Goal: Information Seeking & Learning: Learn about a topic

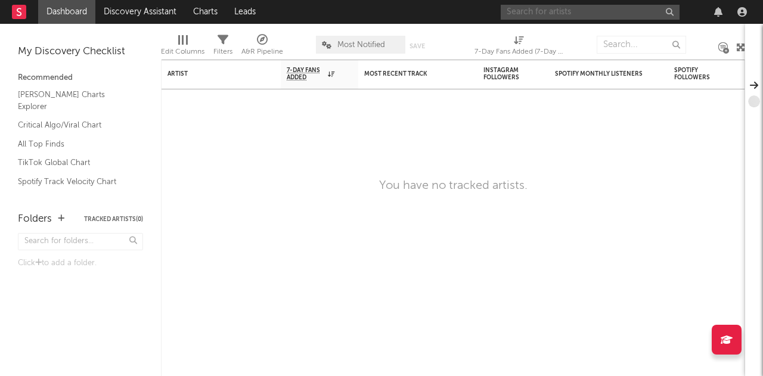
click at [578, 16] on input "text" at bounding box center [590, 12] width 179 height 15
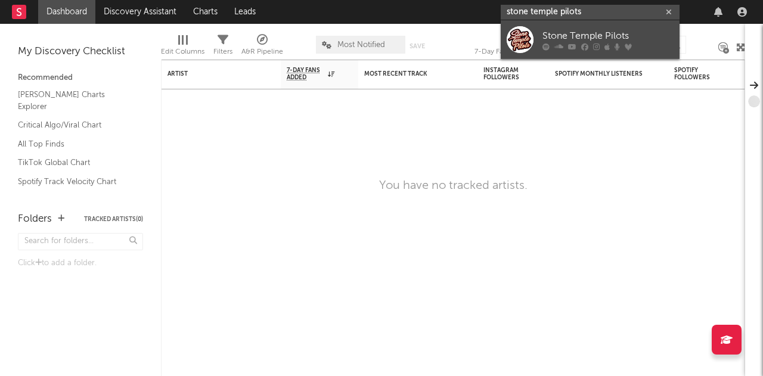
type input "stone temple pilots"
click at [523, 55] on link "Stone Temple Pilots" at bounding box center [590, 39] width 179 height 39
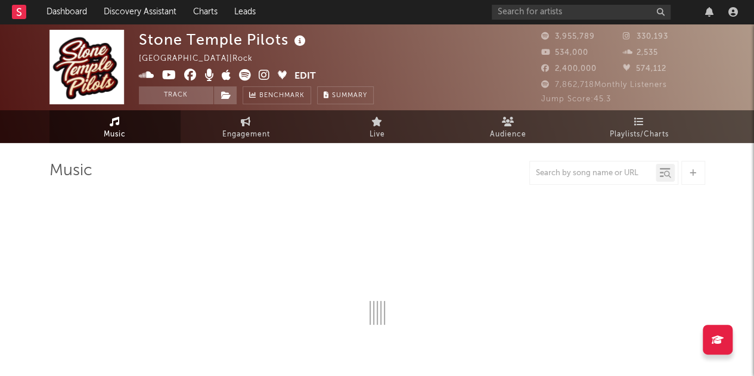
select select "6m"
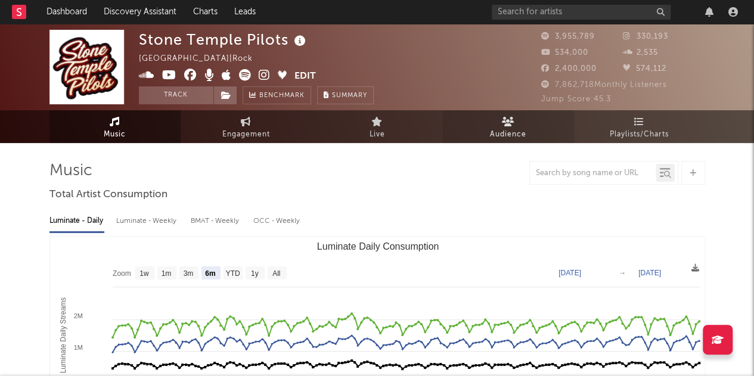
click at [507, 128] on span "Audience" at bounding box center [508, 135] width 36 height 14
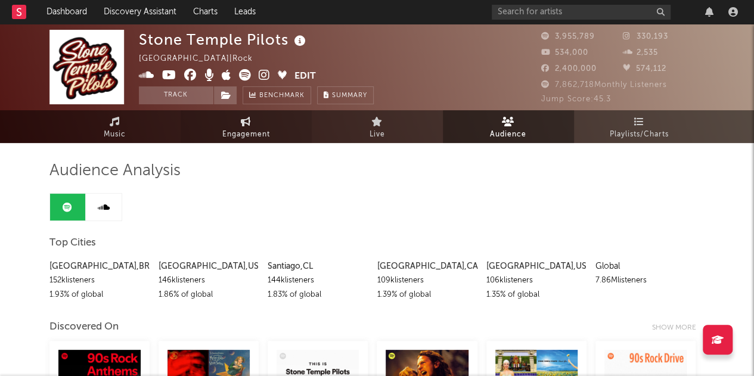
click at [247, 134] on span "Engagement" at bounding box center [246, 135] width 48 height 14
select select "1w"
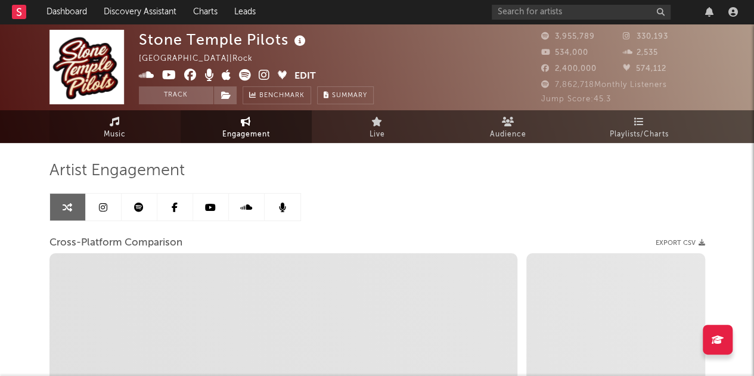
click at [144, 132] on link "Music" at bounding box center [114, 126] width 131 height 33
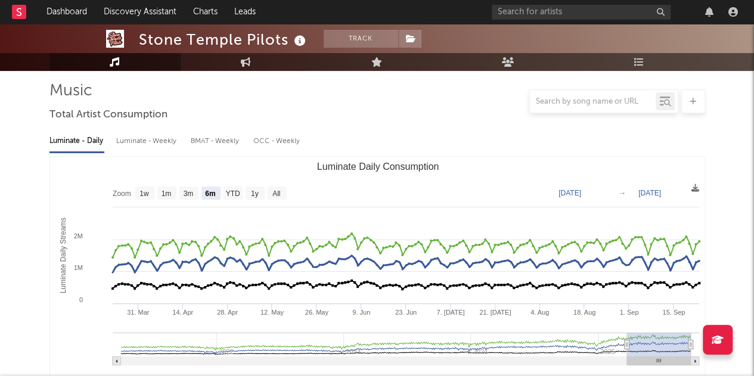
scroll to position [80, 0]
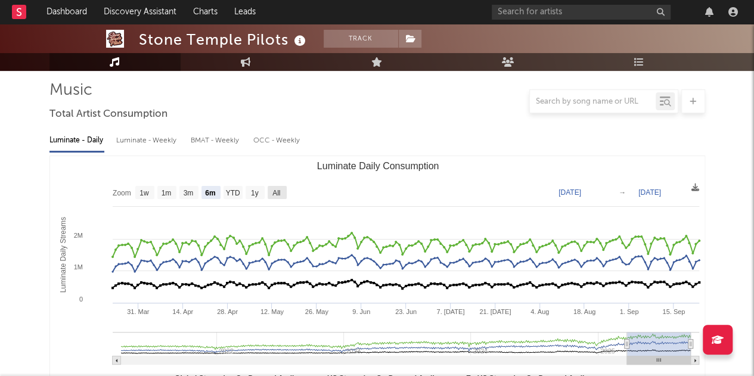
click at [272, 193] on text "All" at bounding box center [276, 193] width 8 height 8
select select "All"
type input "[DATE]"
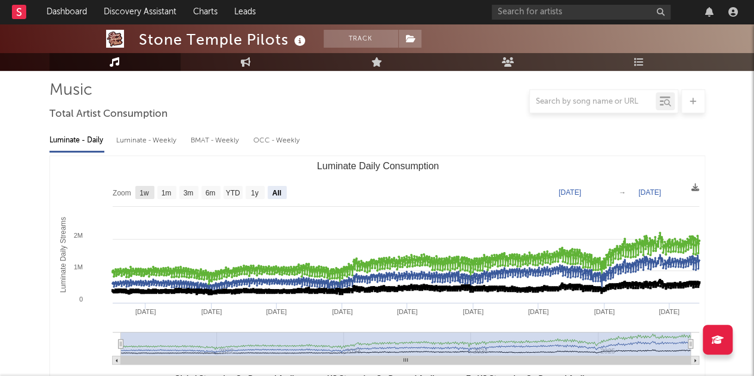
click at [141, 192] on text "1w" at bounding box center [145, 193] width 10 height 8
select select "1w"
type input "[DATE]"
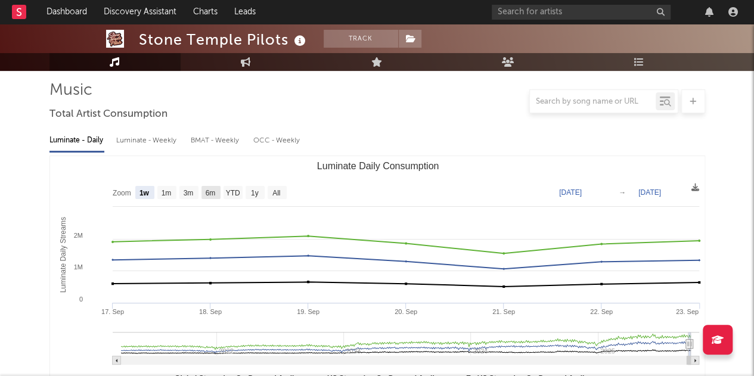
click at [215, 193] on text "6m" at bounding box center [210, 193] width 10 height 8
select select "6m"
type input "[DATE]"
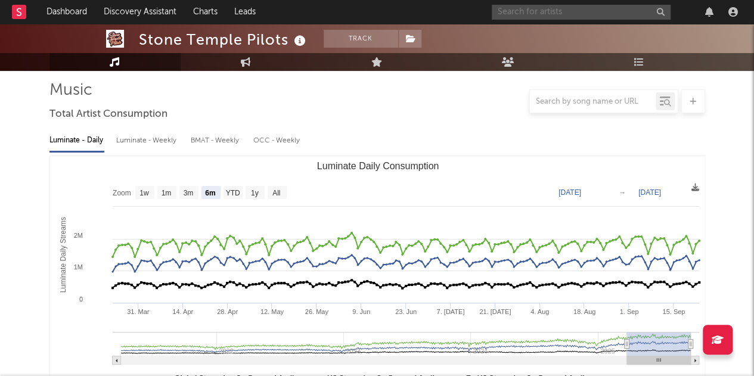
click at [529, 13] on input "text" at bounding box center [581, 12] width 179 height 15
click at [581, 10] on input "disturbed" at bounding box center [581, 12] width 179 height 15
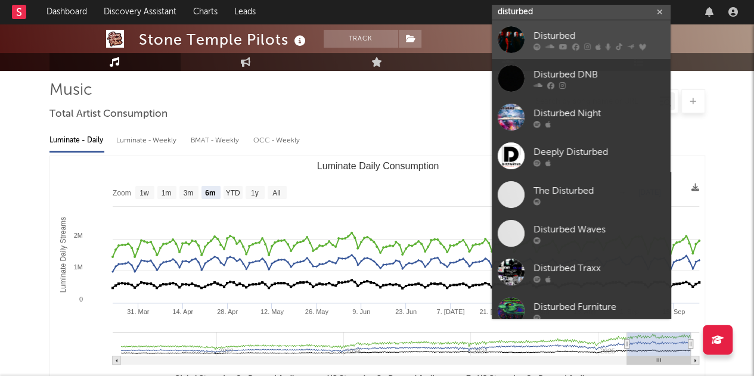
type input "disturbed"
click at [512, 44] on div at bounding box center [511, 39] width 27 height 27
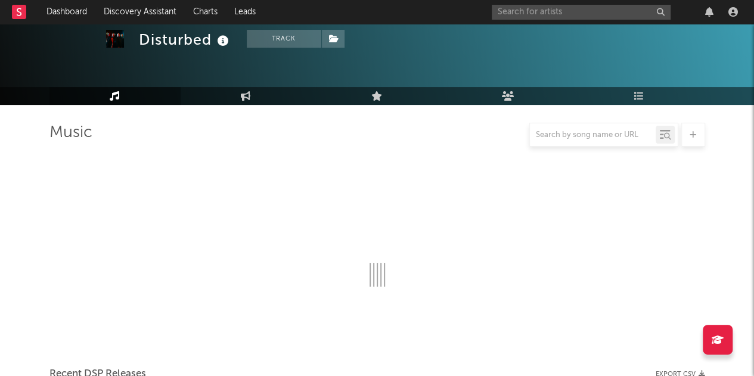
scroll to position [80, 0]
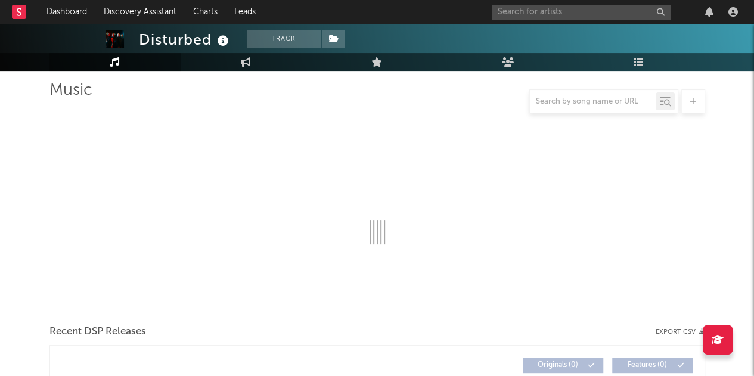
select select "6m"
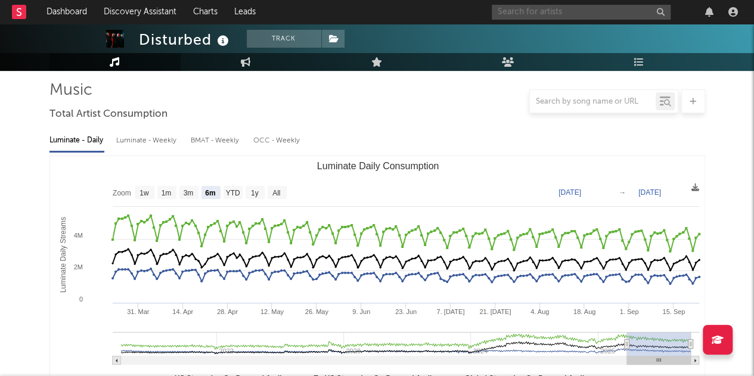
click at [550, 14] on input "text" at bounding box center [581, 12] width 179 height 15
click at [516, 13] on input "america" at bounding box center [581, 12] width 179 height 15
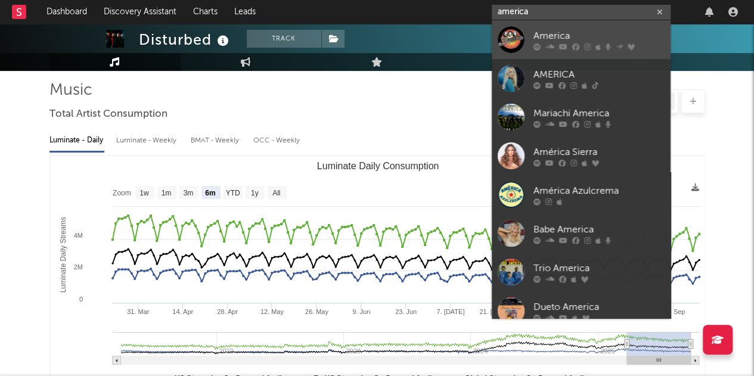
type input "america"
click at [509, 38] on div at bounding box center [511, 39] width 27 height 27
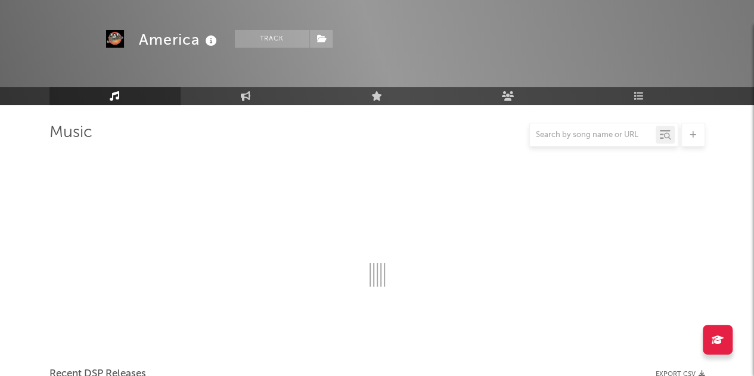
scroll to position [80, 0]
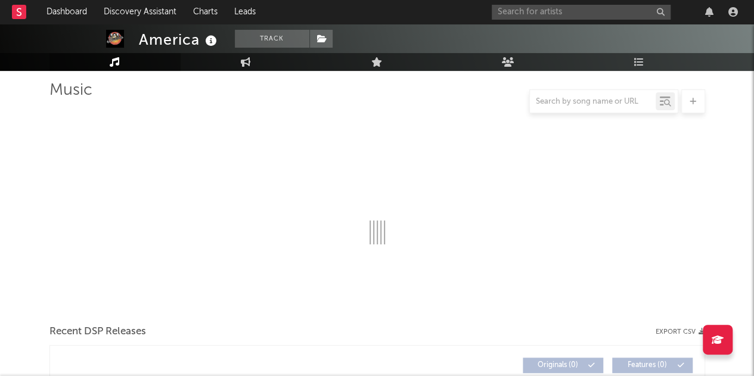
select select "6m"
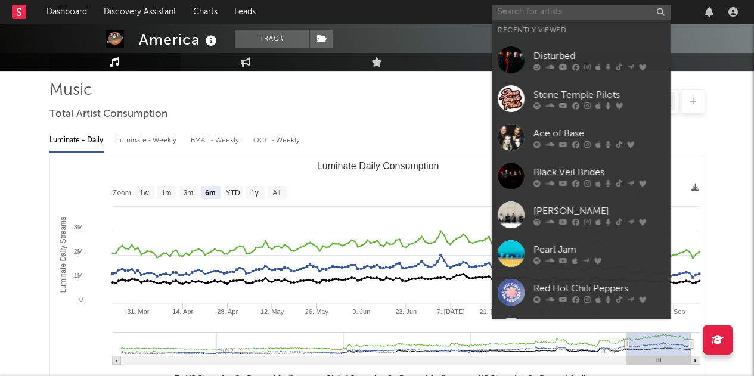
click at [522, 12] on input "text" at bounding box center [581, 12] width 179 height 15
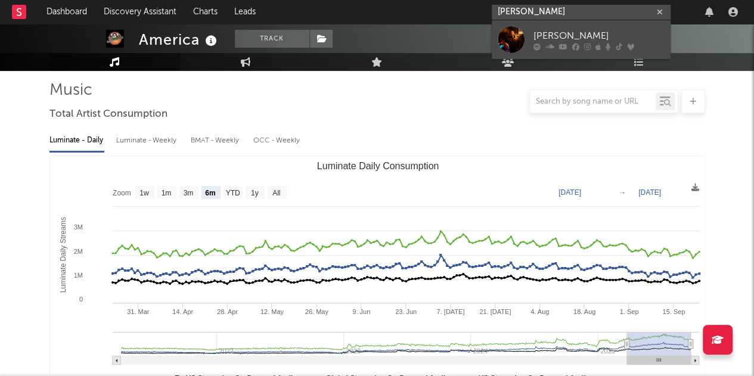
type input "[PERSON_NAME]"
click at [507, 33] on div at bounding box center [511, 39] width 27 height 27
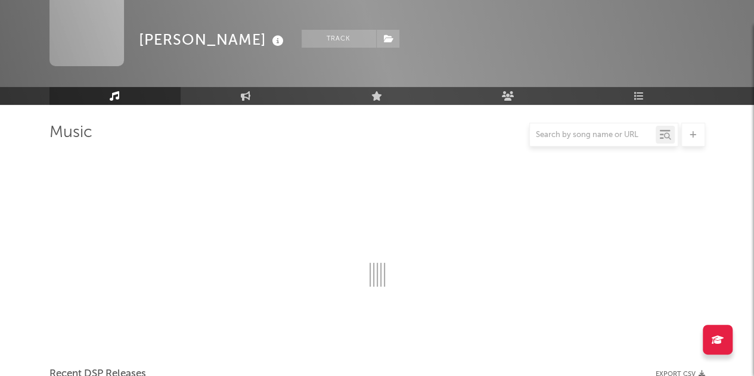
scroll to position [80, 0]
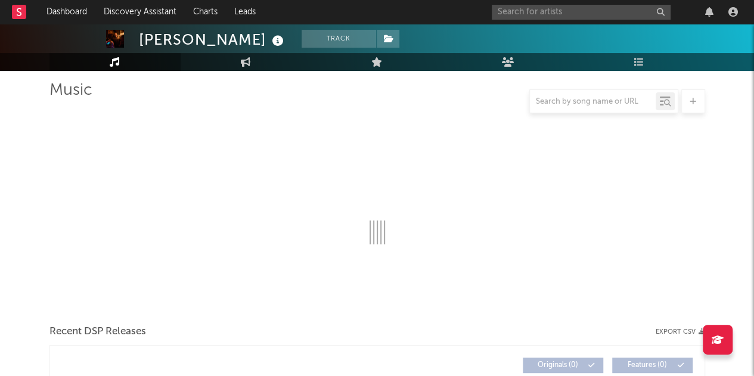
select select "6m"
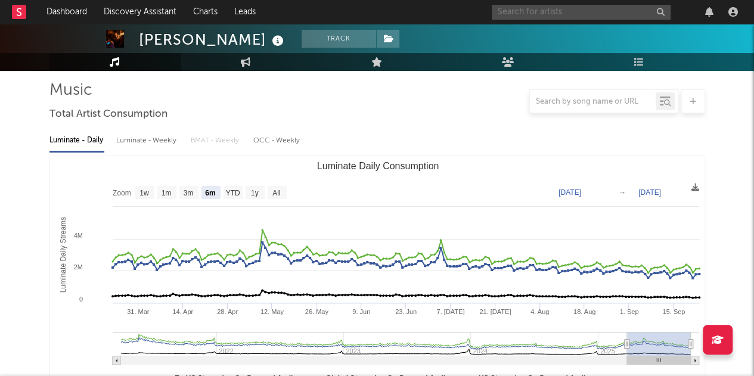
click at [516, 14] on input "text" at bounding box center [581, 12] width 179 height 15
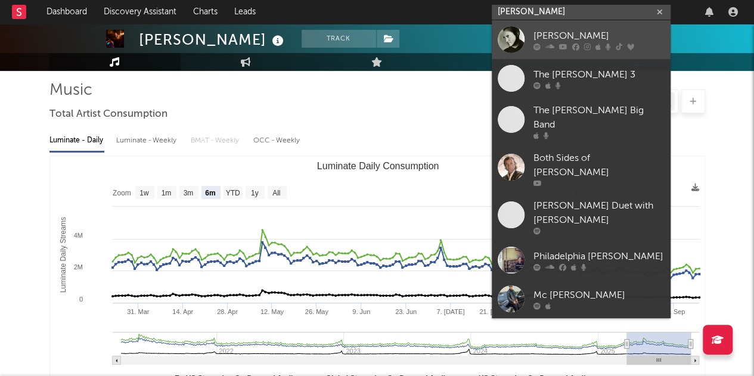
type input "[PERSON_NAME]"
click at [506, 35] on div at bounding box center [511, 39] width 27 height 27
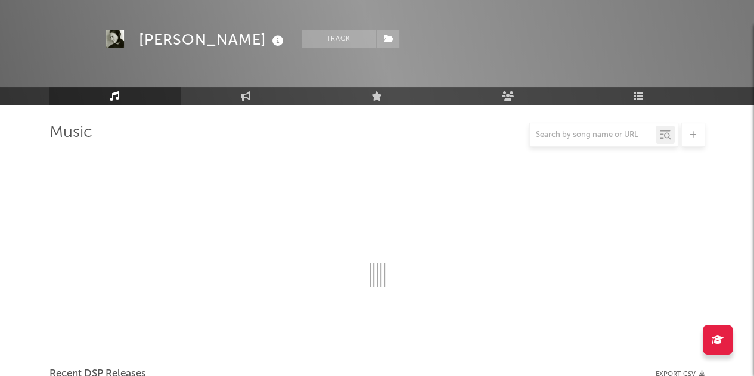
scroll to position [80, 0]
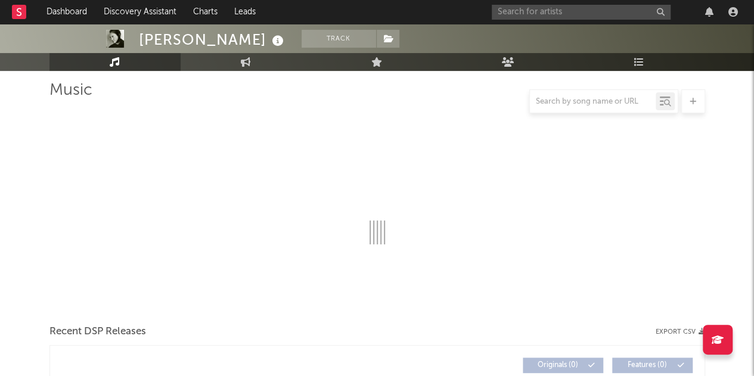
select select "6m"
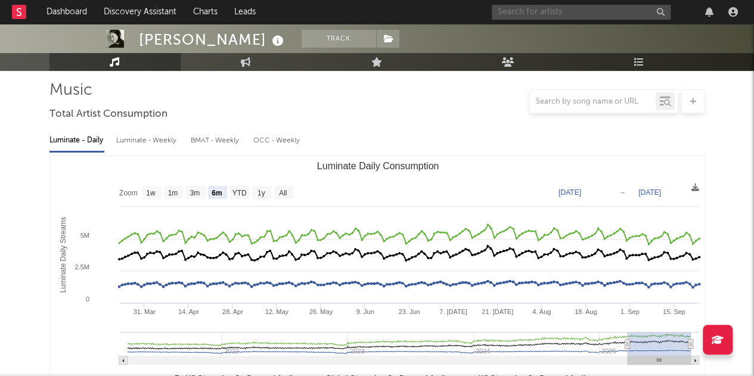
click at [548, 8] on input "text" at bounding box center [581, 12] width 179 height 15
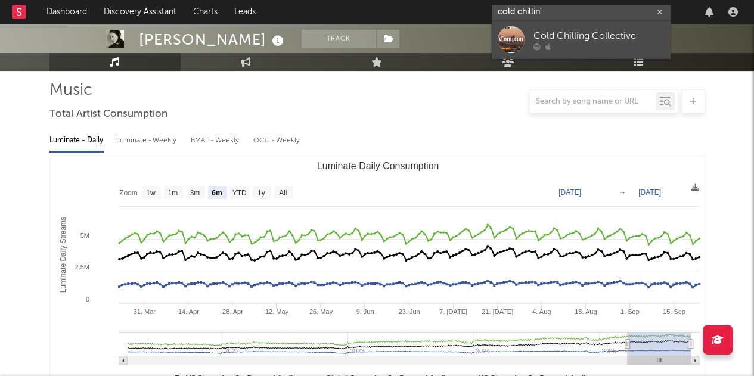
type input "cold chillin'"
click at [508, 45] on div at bounding box center [511, 39] width 27 height 27
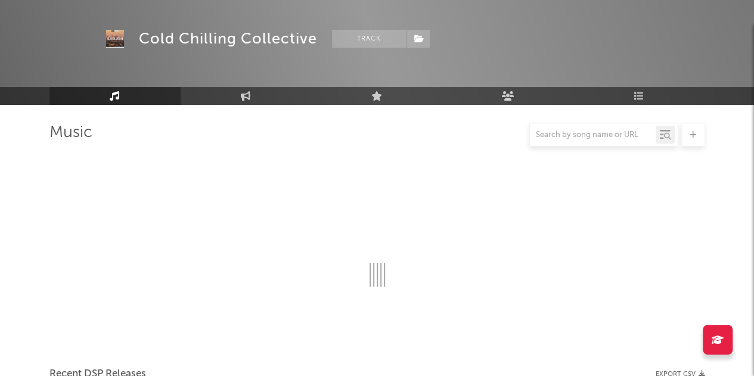
scroll to position [80, 0]
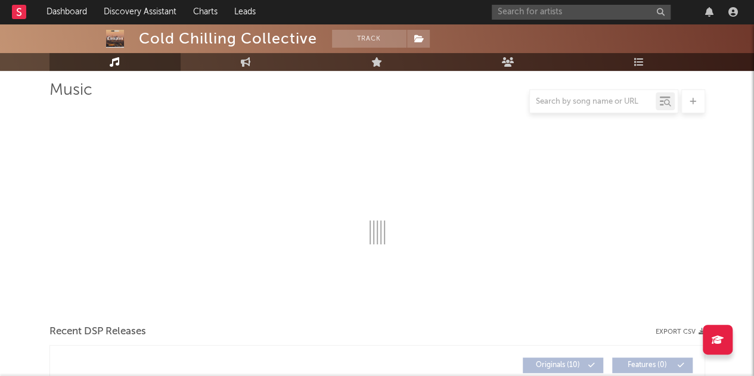
select select "1w"
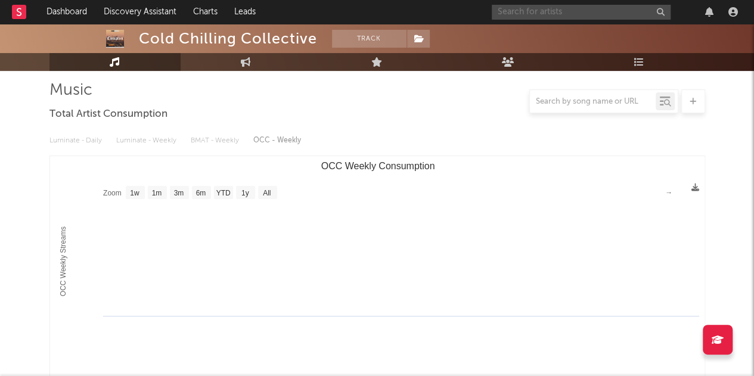
click at [544, 7] on input "text" at bounding box center [581, 12] width 179 height 15
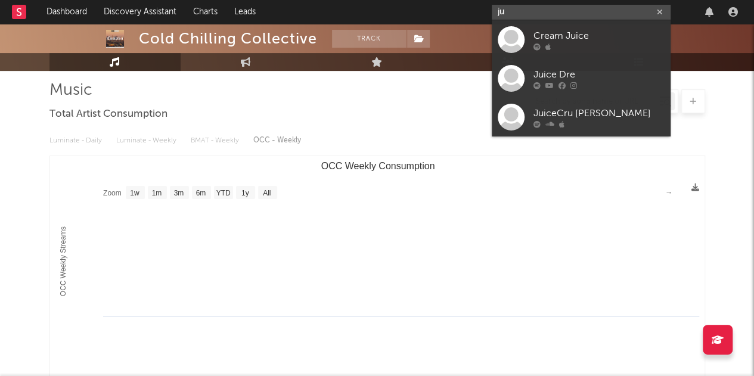
type input "j"
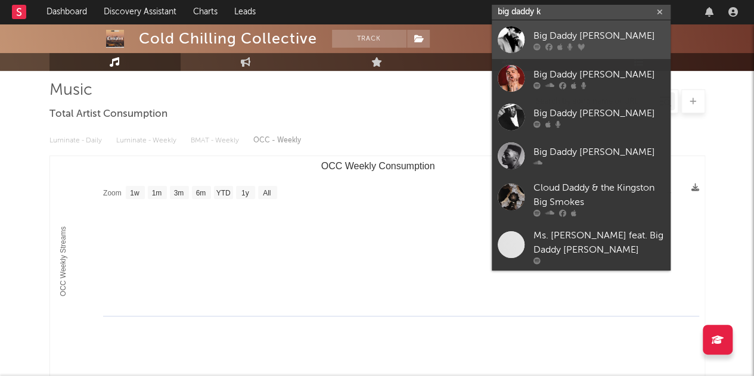
type input "big daddy k"
click at [504, 43] on div at bounding box center [511, 39] width 27 height 27
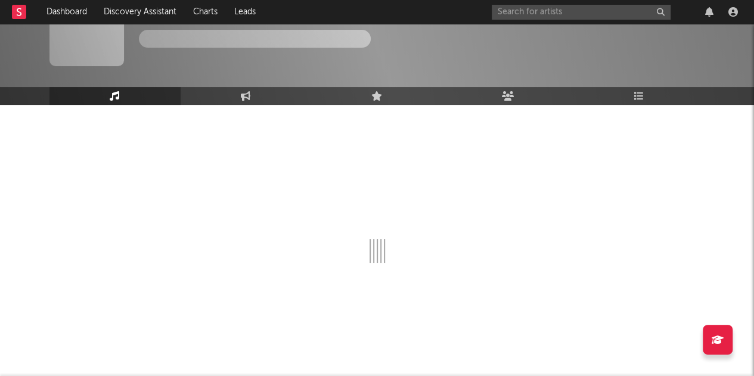
scroll to position [80, 0]
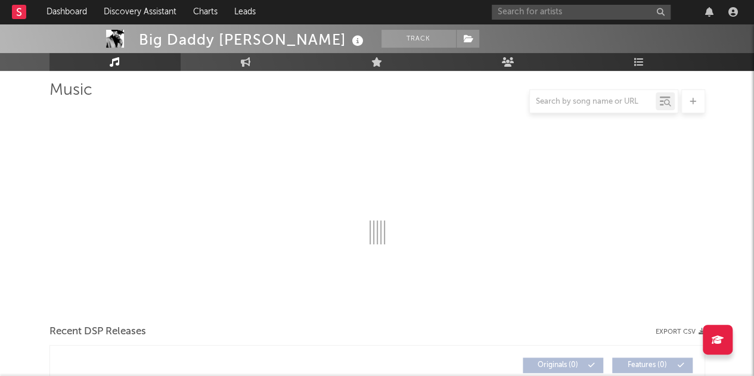
select select "6m"
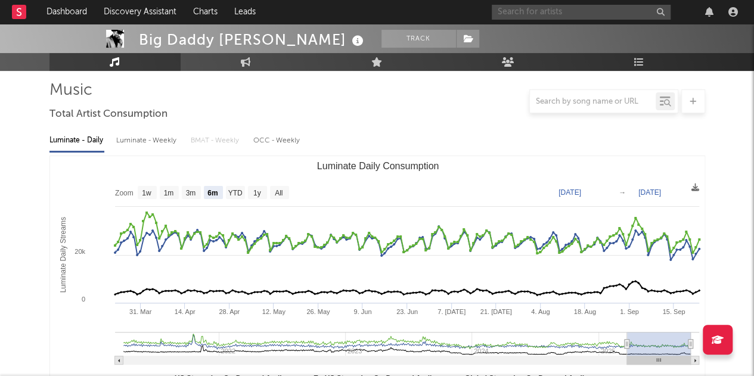
click at [520, 10] on input "text" at bounding box center [581, 12] width 179 height 15
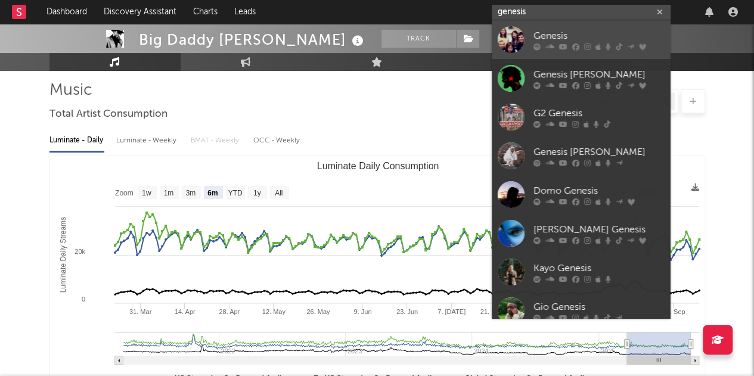
type input "genesis"
click at [516, 40] on div at bounding box center [511, 39] width 27 height 27
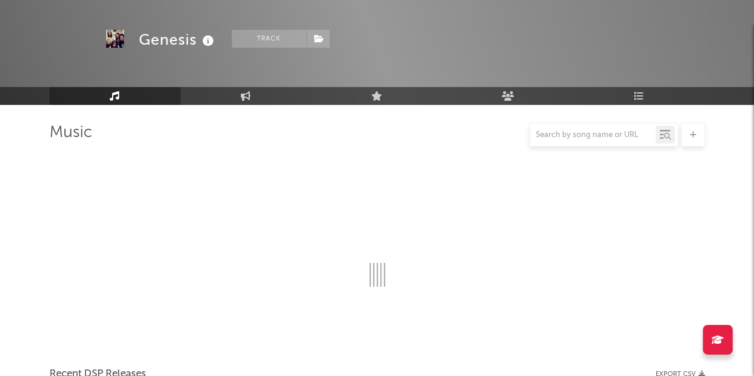
scroll to position [80, 0]
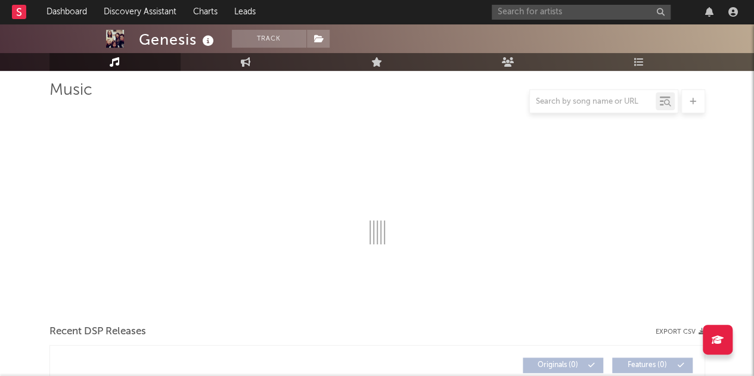
select select "6m"
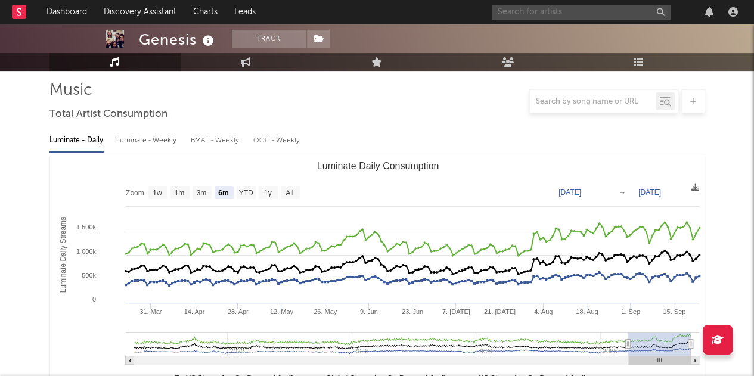
click at [545, 7] on input "text" at bounding box center [581, 12] width 179 height 15
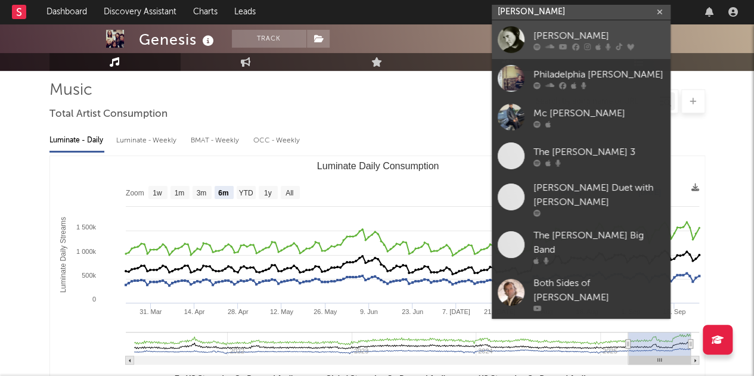
type input "[PERSON_NAME]"
click at [509, 36] on div at bounding box center [511, 39] width 27 height 27
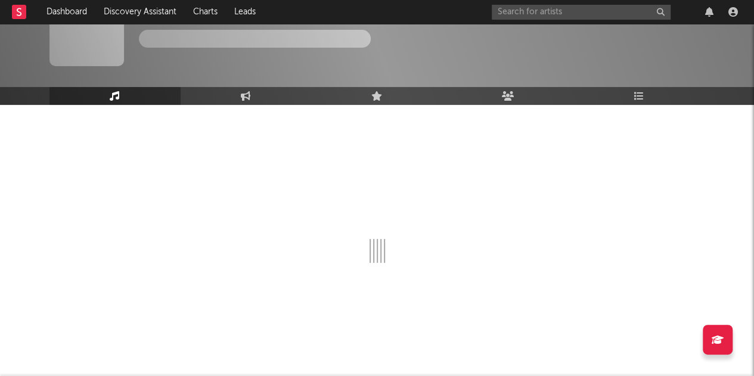
scroll to position [80, 0]
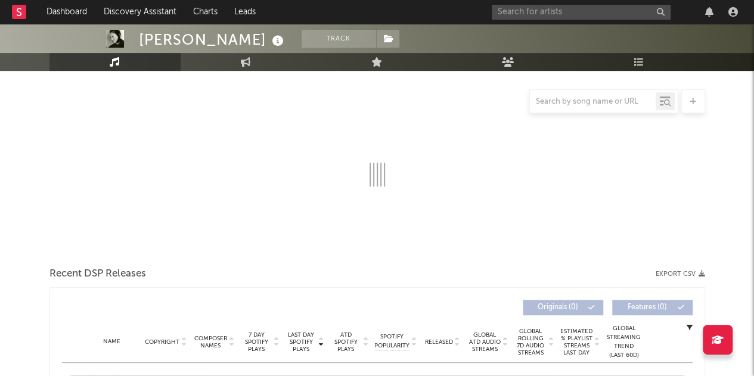
select select "6m"
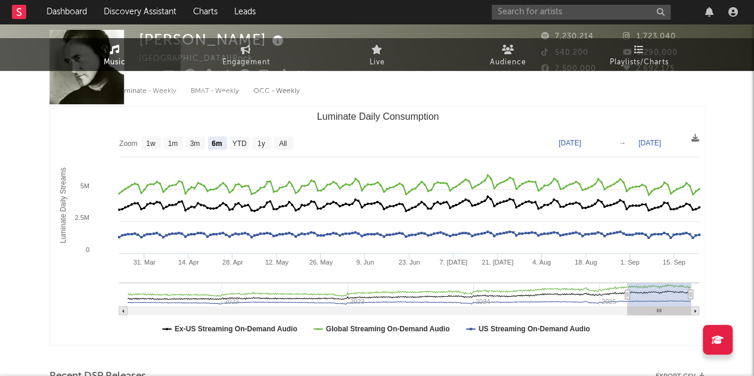
scroll to position [0, 0]
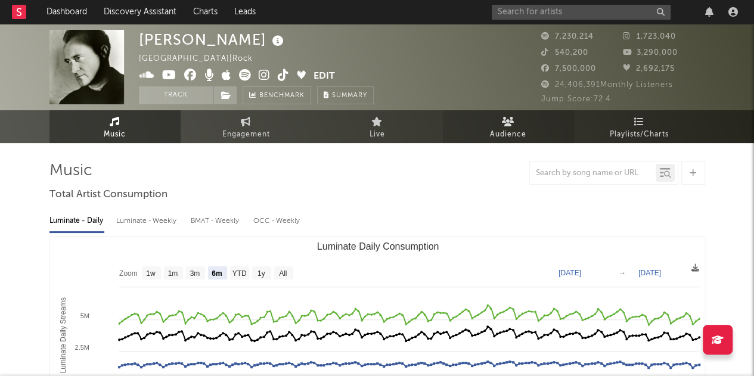
click at [494, 126] on link "Audience" at bounding box center [508, 126] width 131 height 33
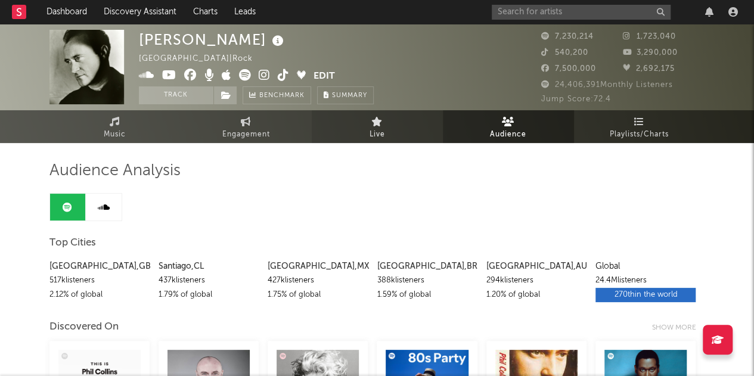
click at [395, 122] on link "Live" at bounding box center [377, 126] width 131 height 33
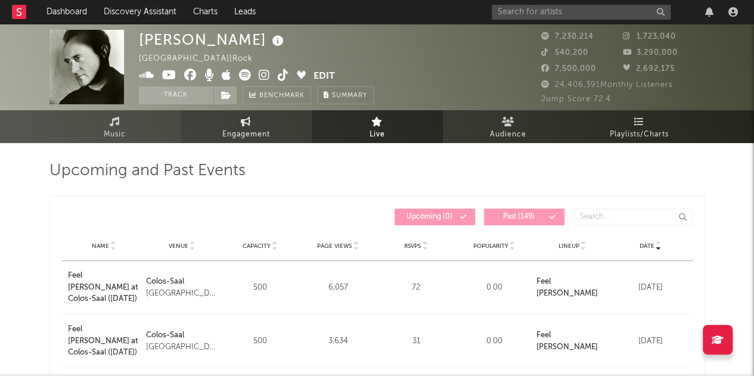
click at [261, 128] on span "Engagement" at bounding box center [246, 135] width 48 height 14
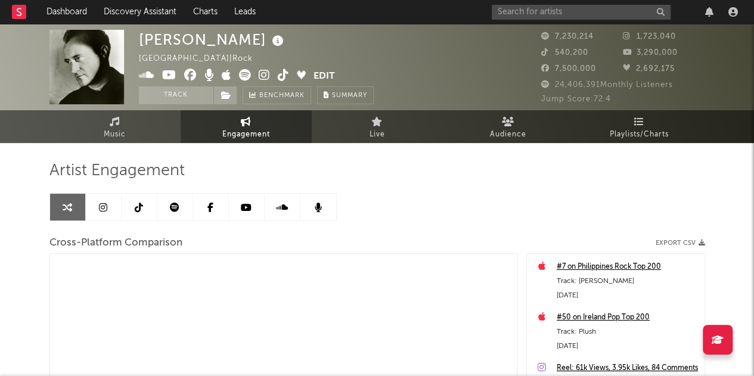
select select "1m"
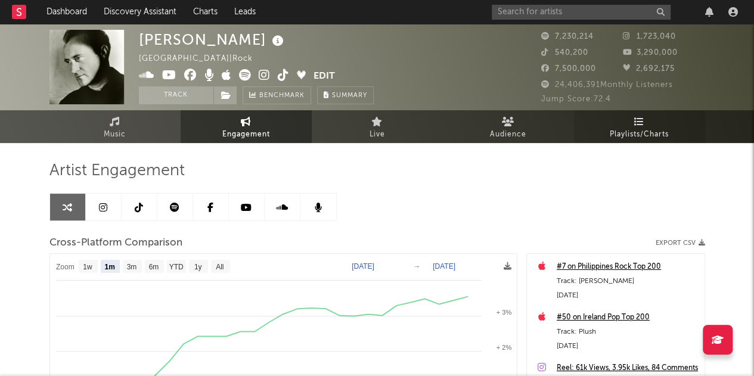
click at [616, 128] on span "Playlists/Charts" at bounding box center [639, 135] width 59 height 14
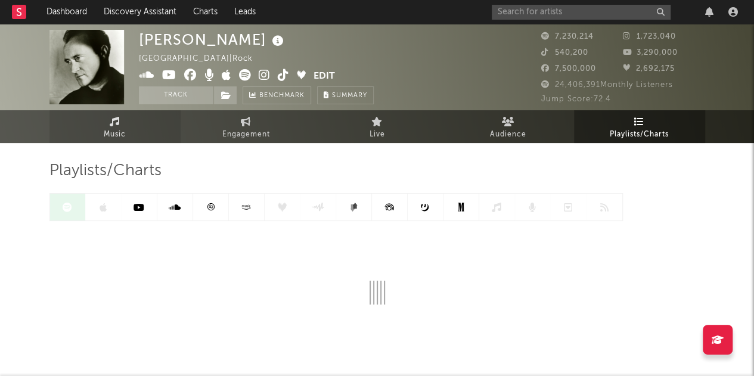
click at [123, 122] on link "Music" at bounding box center [114, 126] width 131 height 33
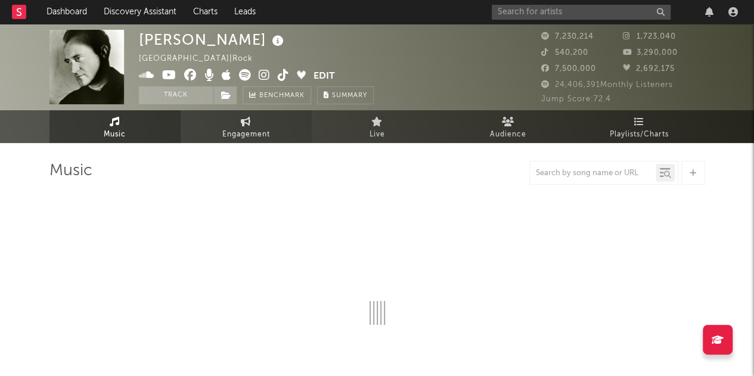
click at [212, 129] on link "Engagement" at bounding box center [246, 126] width 131 height 33
select select "1w"
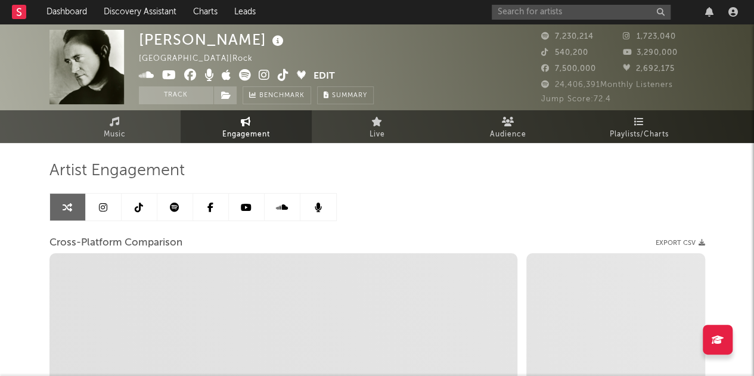
click at [177, 212] on link at bounding box center [175, 207] width 36 height 27
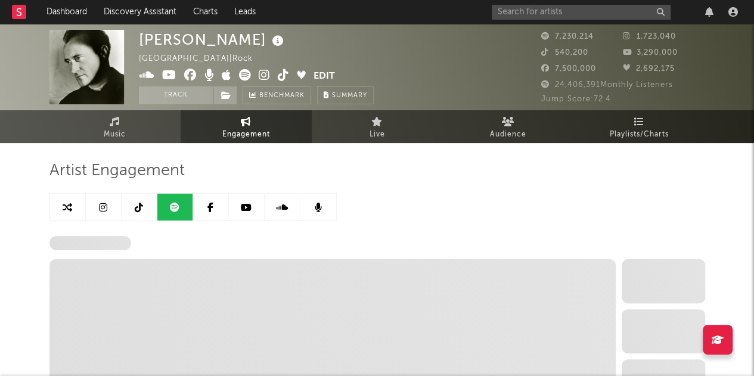
select select "6m"
select select "1w"
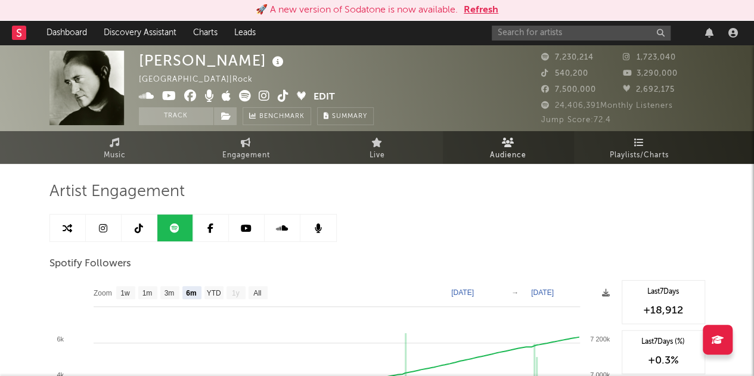
click at [496, 152] on span "Audience" at bounding box center [508, 155] width 36 height 14
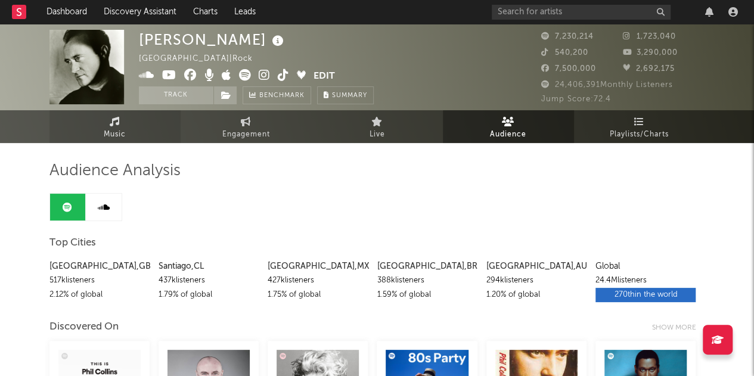
click at [112, 129] on span "Music" at bounding box center [115, 135] width 22 height 14
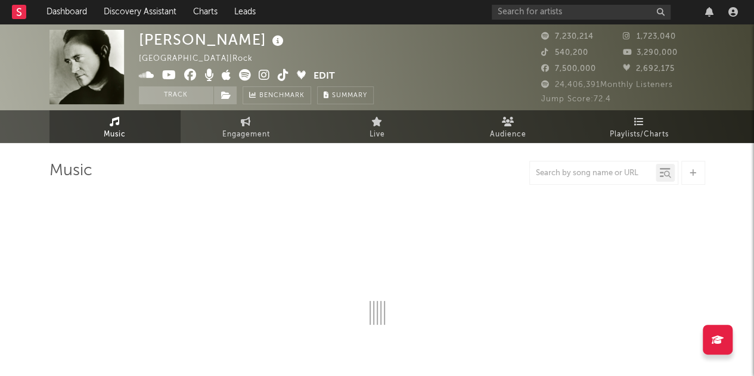
select select "6m"
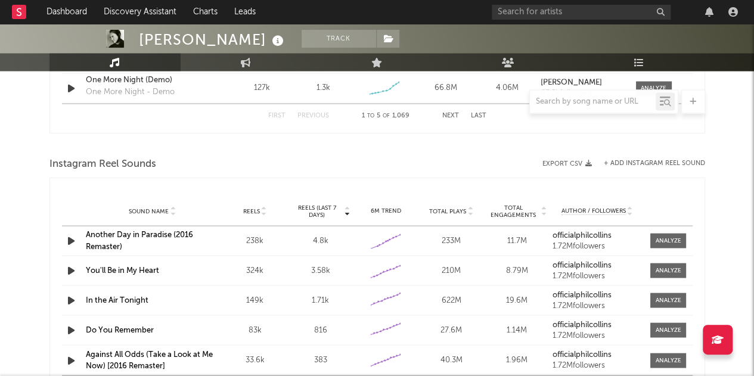
scroll to position [1018, 0]
